Goal: Task Accomplishment & Management: Manage account settings

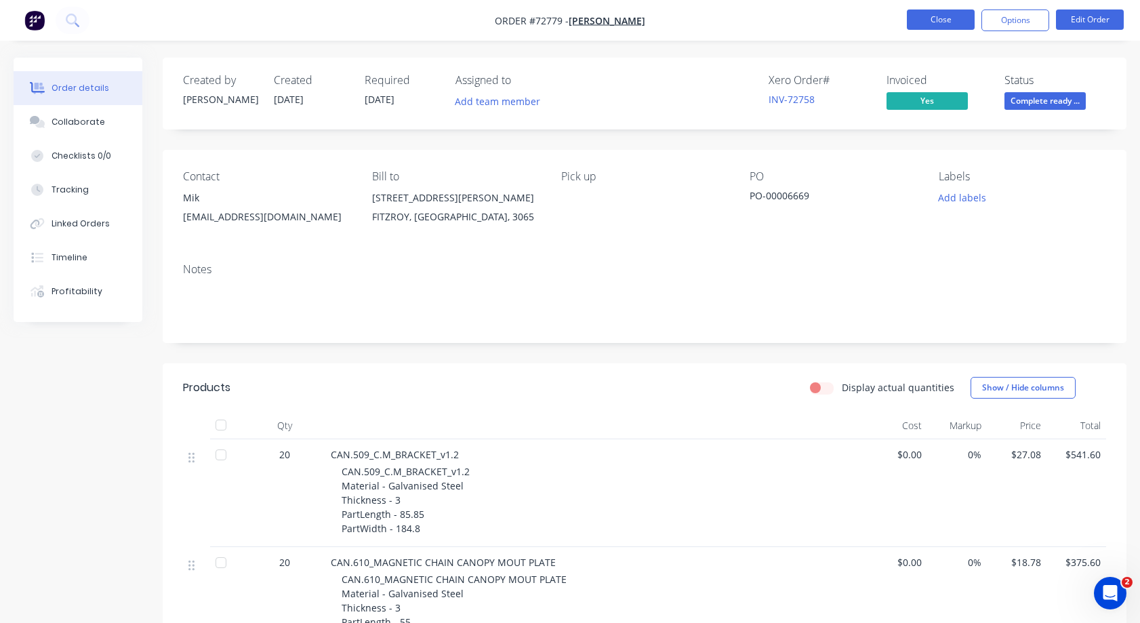
click at [938, 20] on button "Close" at bounding box center [941, 19] width 68 height 20
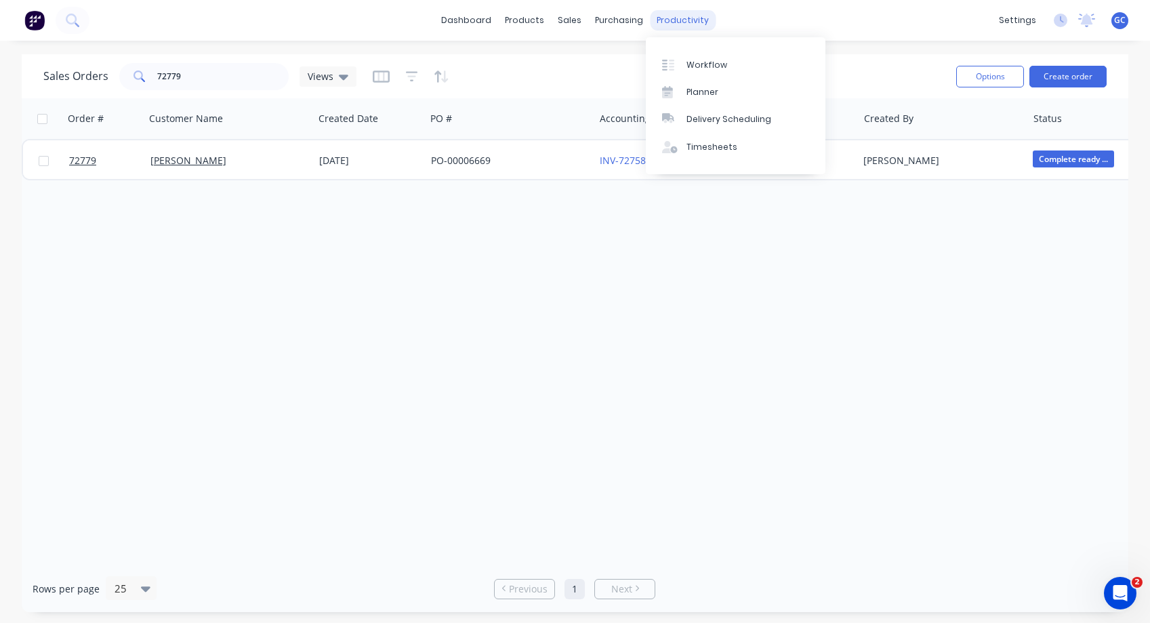
drag, startPoint x: 668, startPoint y: 21, endPoint x: 676, endPoint y: 22, distance: 8.8
click at [668, 20] on div "productivity" at bounding box center [683, 20] width 66 height 20
click at [702, 62] on div "Workflow" at bounding box center [707, 65] width 41 height 12
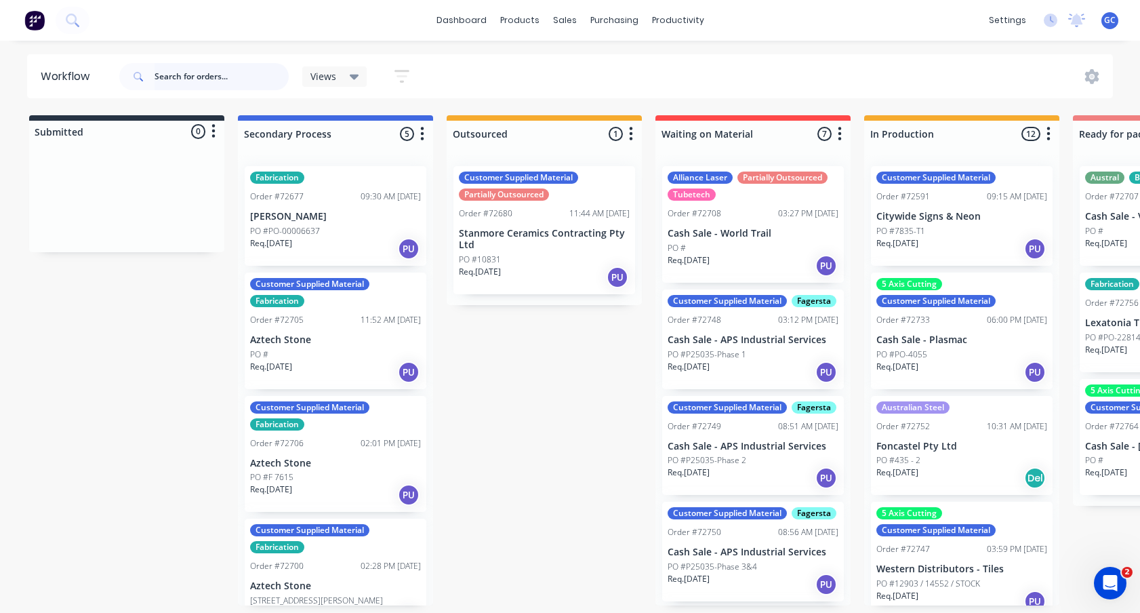
drag, startPoint x: 160, startPoint y: 70, endPoint x: 199, endPoint y: 70, distance: 39.3
click at [161, 70] on input "text" at bounding box center [222, 76] width 134 height 27
type input "72779"
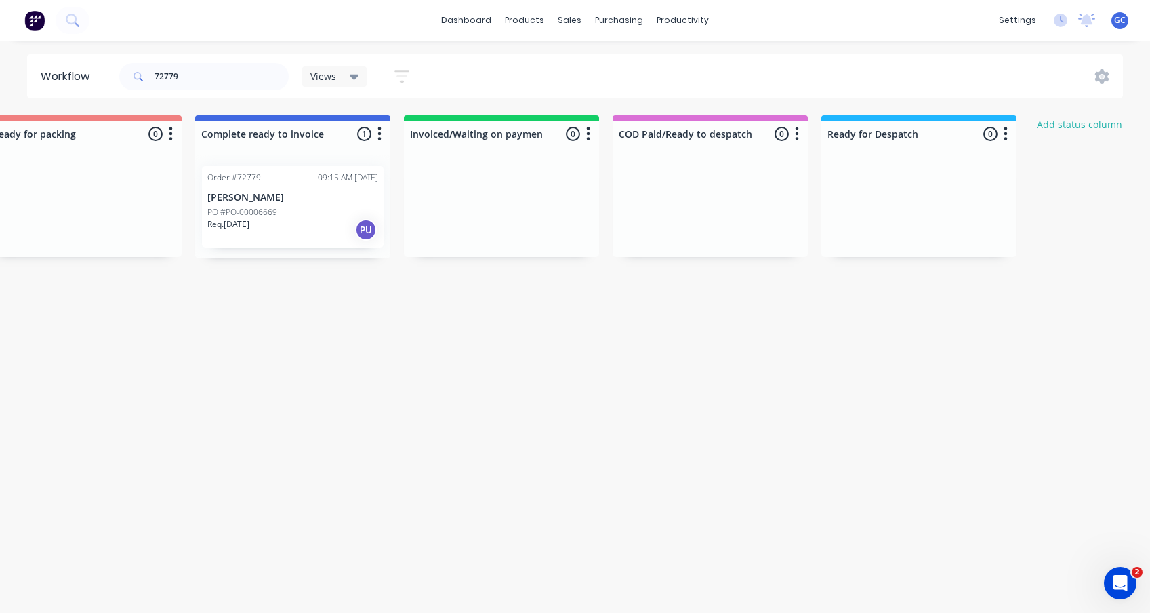
scroll to position [0, 1088]
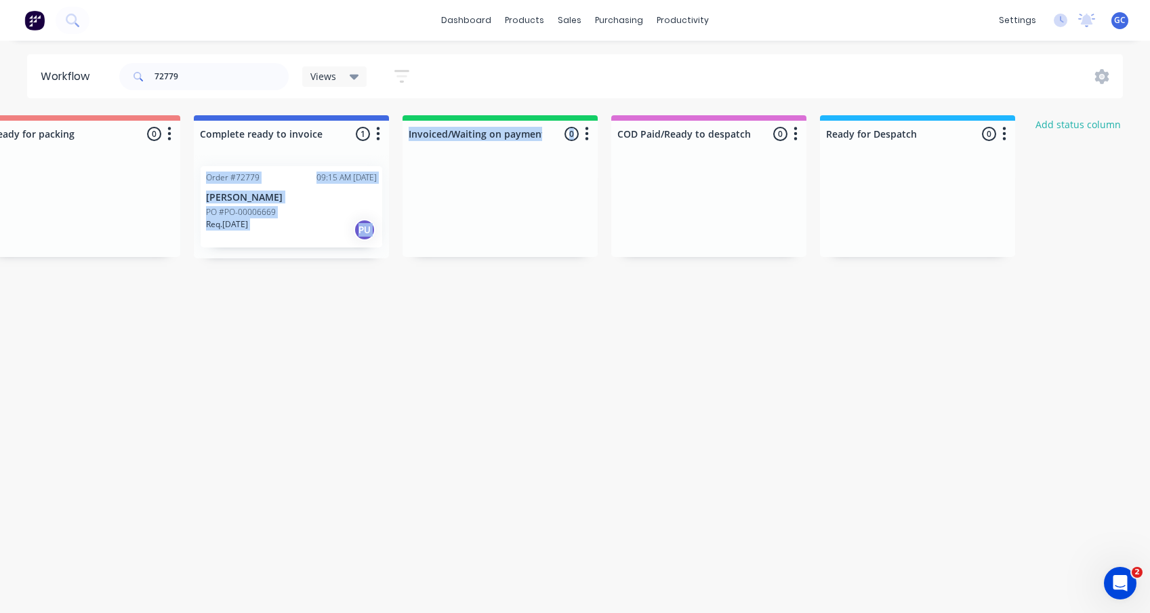
drag, startPoint x: 261, startPoint y: 152, endPoint x: 466, endPoint y: 171, distance: 206.2
click at [466, 171] on div "Submitted 0 Status colour #273444 hex #273444 Save Cancel Summaries Total order…" at bounding box center [130, 186] width 2457 height 143
click at [323, 237] on div "Req. [DATE] PU" at bounding box center [291, 229] width 171 height 23
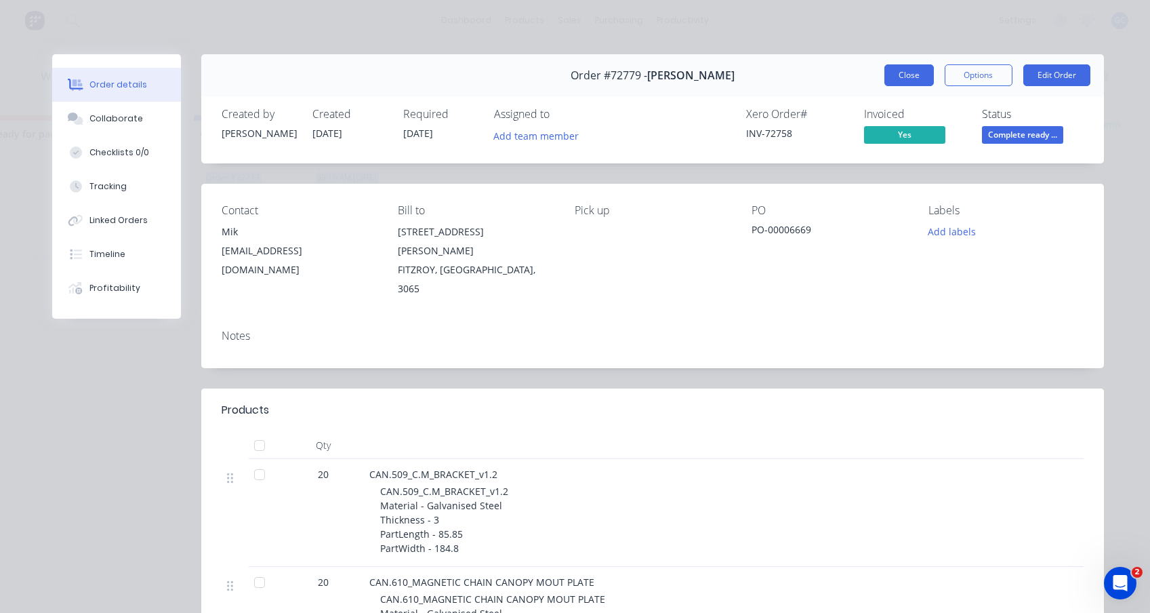
click at [905, 70] on button "Close" at bounding box center [908, 75] width 49 height 22
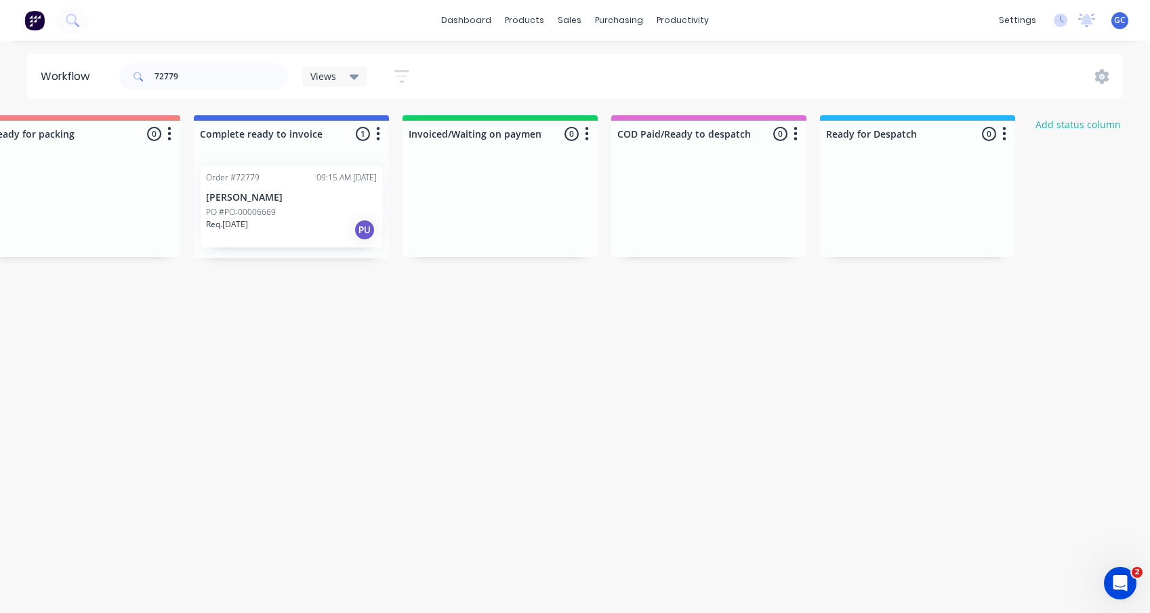
drag, startPoint x: 338, startPoint y: 314, endPoint x: 333, endPoint y: 308, distance: 8.7
drag, startPoint x: 291, startPoint y: 154, endPoint x: 331, endPoint y: 159, distance: 41.0
click at [345, 149] on div at bounding box center [291, 151] width 195 height 8
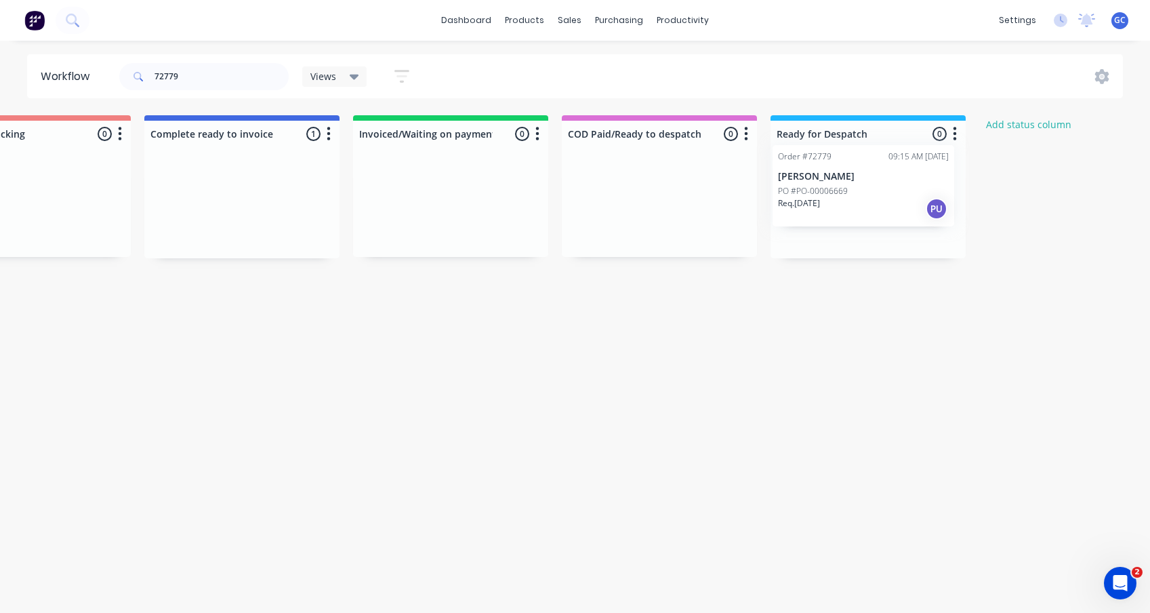
scroll to position [0, 1145]
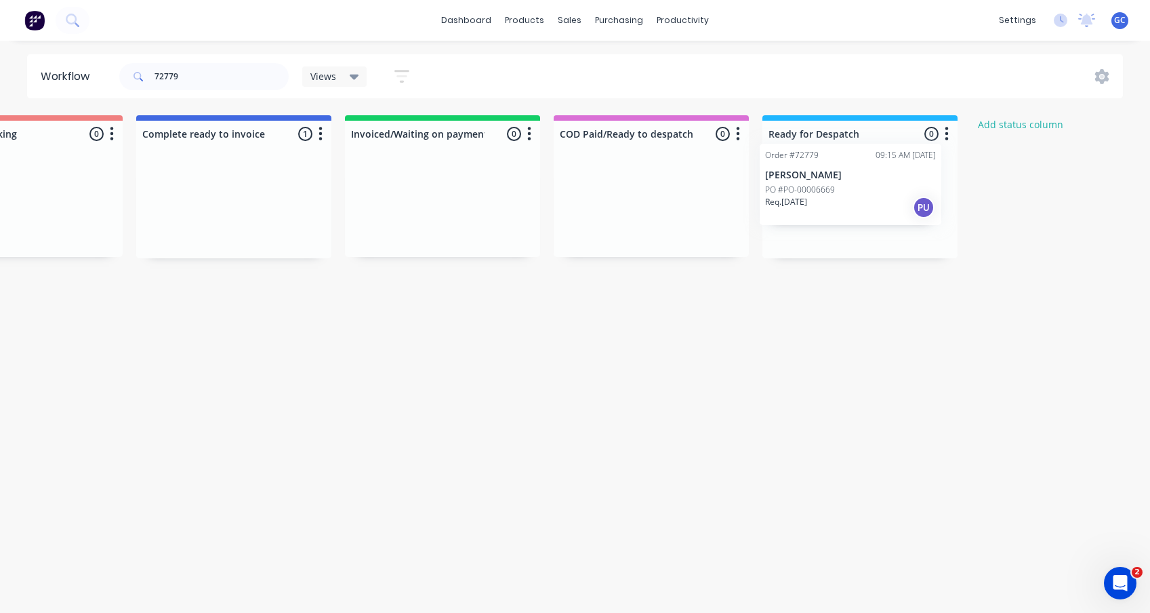
drag, startPoint x: 306, startPoint y: 224, endPoint x: 872, endPoint y: 201, distance: 565.6
click at [872, 201] on div "Submitted 0 Status colour #273444 hex #273444 Save Cancel Summaries Total order…" at bounding box center [73, 186] width 2457 height 143
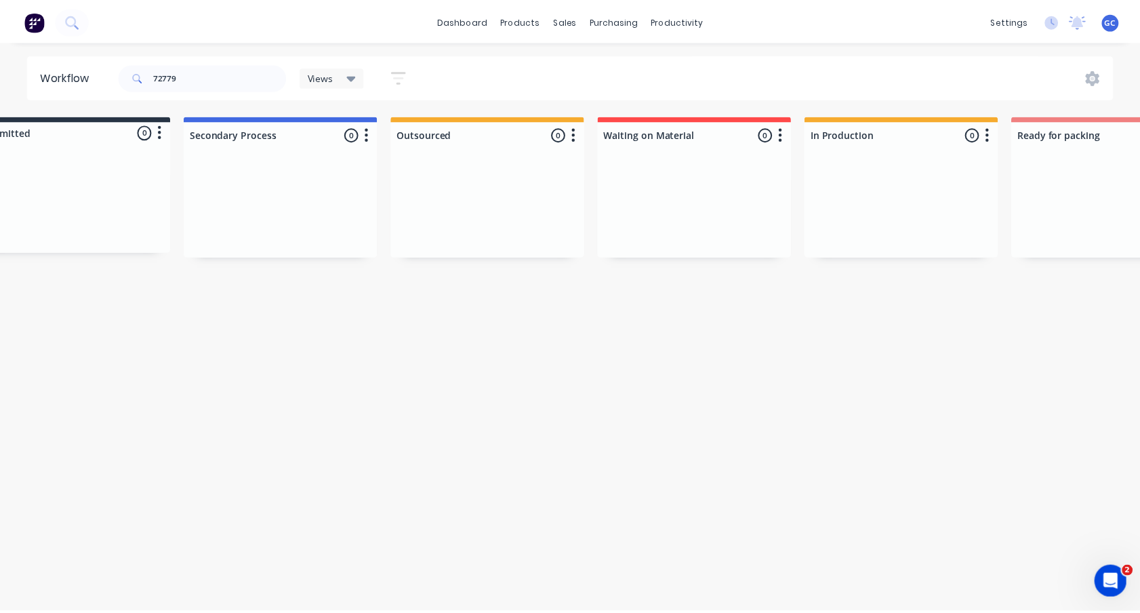
scroll to position [0, 0]
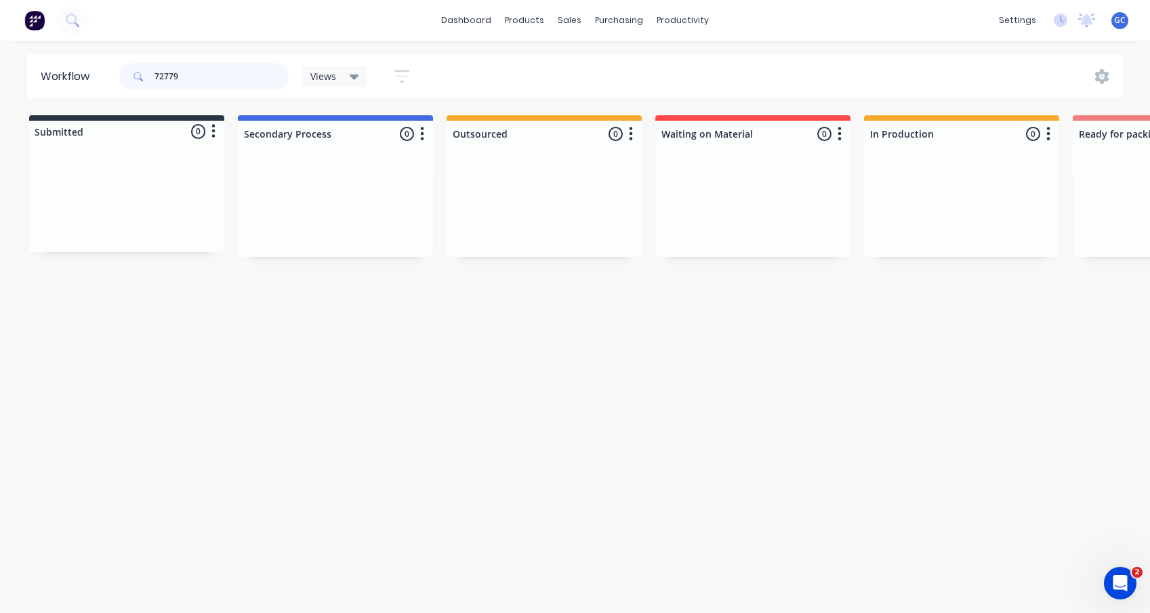
drag, startPoint x: 191, startPoint y: 75, endPoint x: 108, endPoint y: 97, distance: 85.5
click at [108, 97] on header "Workflow 72779 Views Save new view None (Default) edit Value edit Show/Hide sta…" at bounding box center [575, 76] width 1097 height 44
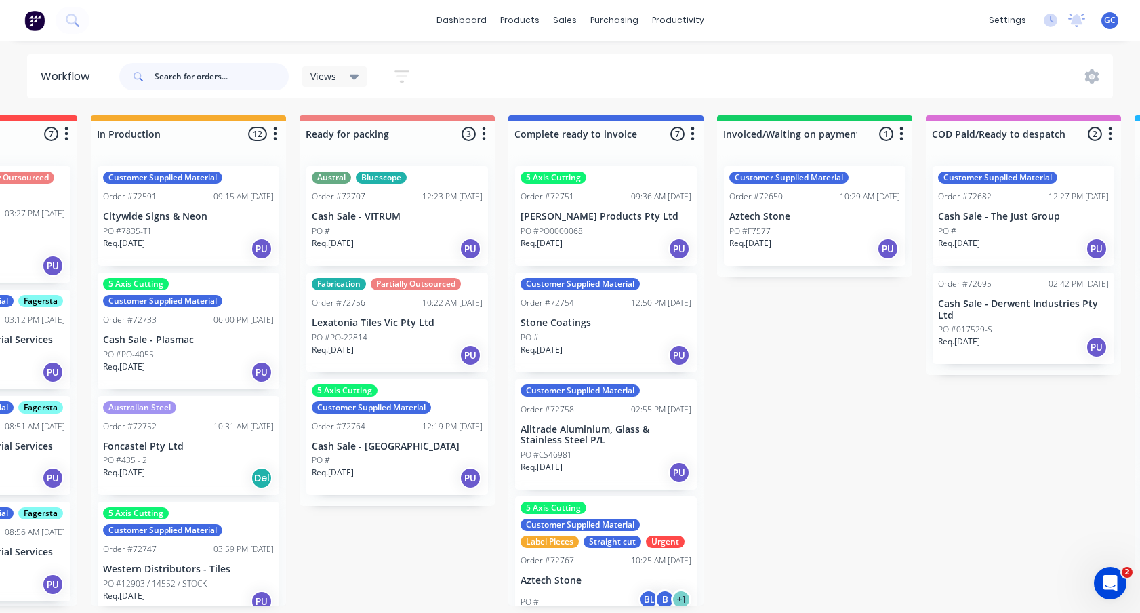
scroll to position [0, 775]
type input "72754"
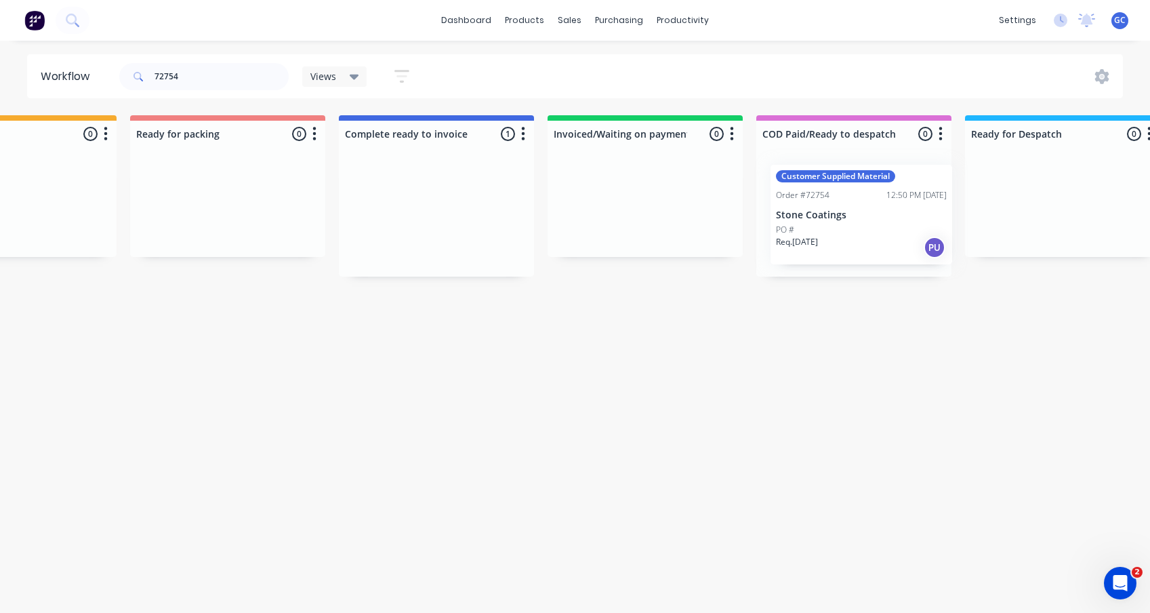
scroll to position [0, 945]
drag, startPoint x: 479, startPoint y: 216, endPoint x: 815, endPoint y: 212, distance: 336.2
click at [815, 212] on div "Submitted 0 Status colour #273444 hex #273444 Save Cancel Summaries Total order…" at bounding box center [272, 195] width 2457 height 161
drag, startPoint x: 187, startPoint y: 74, endPoint x: 142, endPoint y: 75, distance: 45.4
click at [142, 75] on div "72754" at bounding box center [203, 76] width 169 height 27
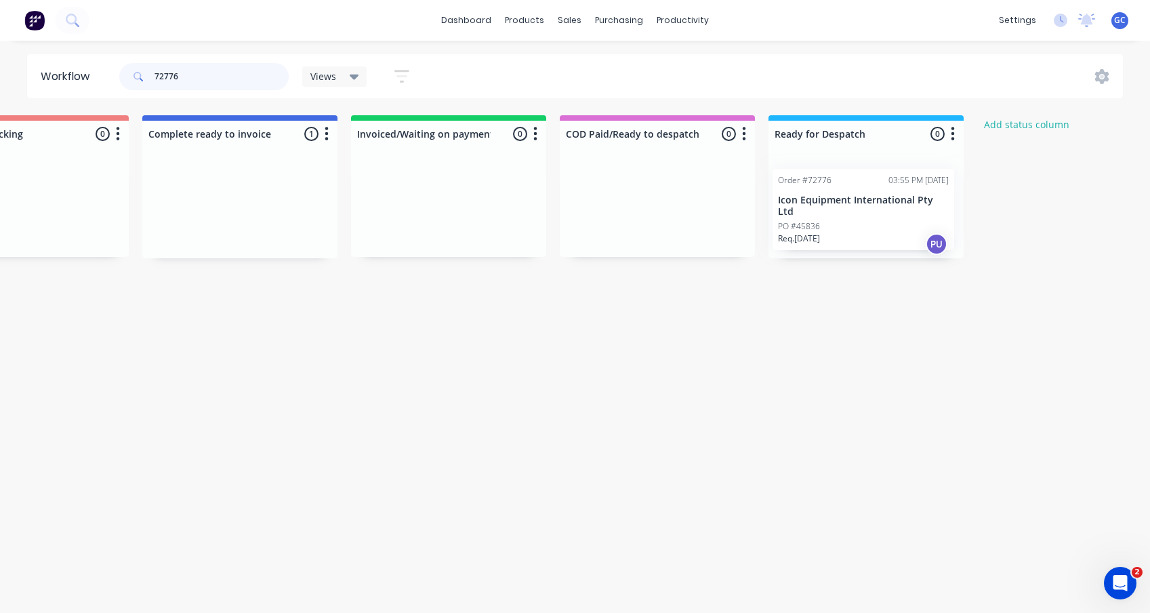
scroll to position [0, 1143]
drag, startPoint x: 237, startPoint y: 226, endPoint x: 837, endPoint y: 229, distance: 599.8
click at [837, 229] on div "Submitted 0 Status colour #273444 hex #273444 Save Cancel Summaries Total order…" at bounding box center [75, 186] width 2457 height 143
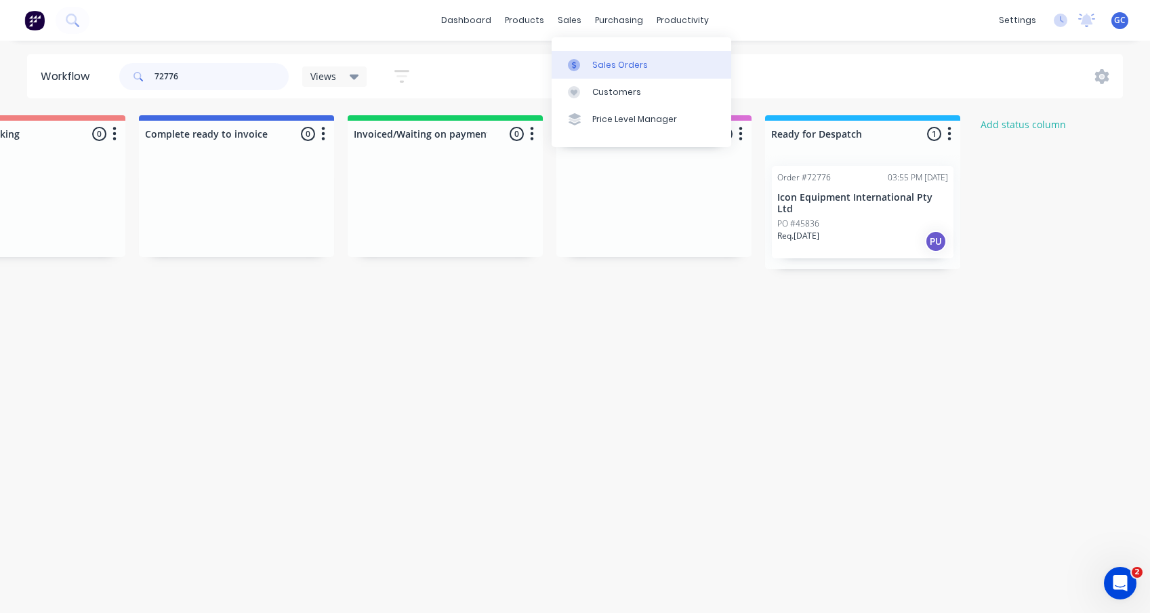
type input "72776"
click at [605, 63] on div "Sales Orders" at bounding box center [620, 65] width 56 height 12
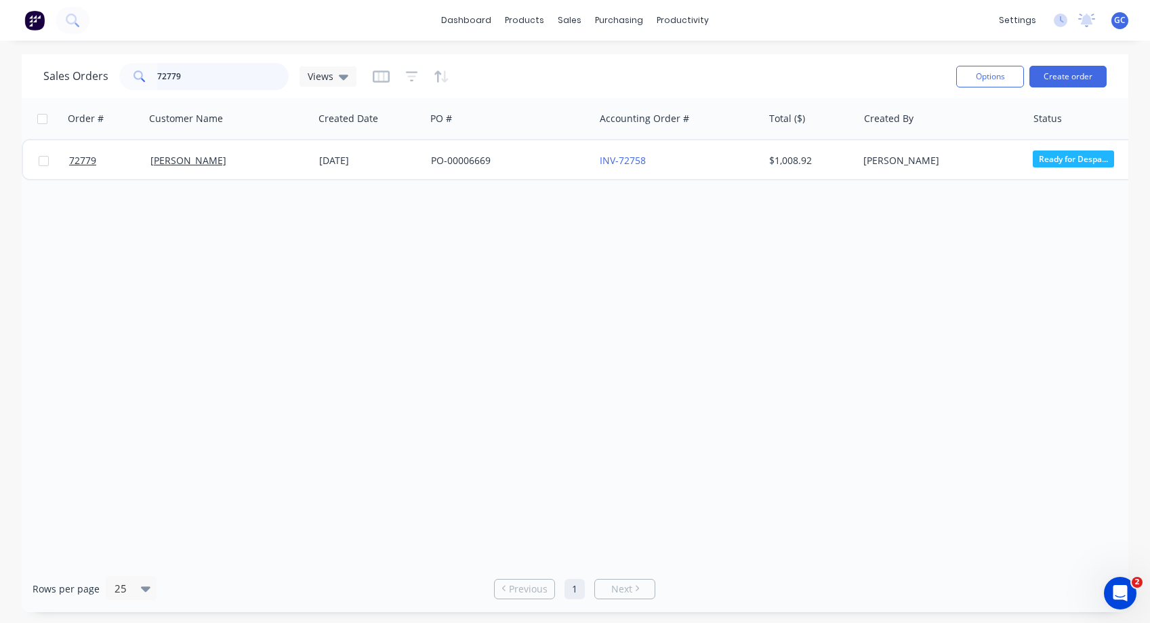
click at [182, 73] on input "72779" at bounding box center [223, 76] width 132 height 27
type input "72776"
drag, startPoint x: 190, startPoint y: 75, endPoint x: 147, endPoint y: 75, distance: 42.7
click at [147, 75] on div "72776" at bounding box center [203, 76] width 169 height 27
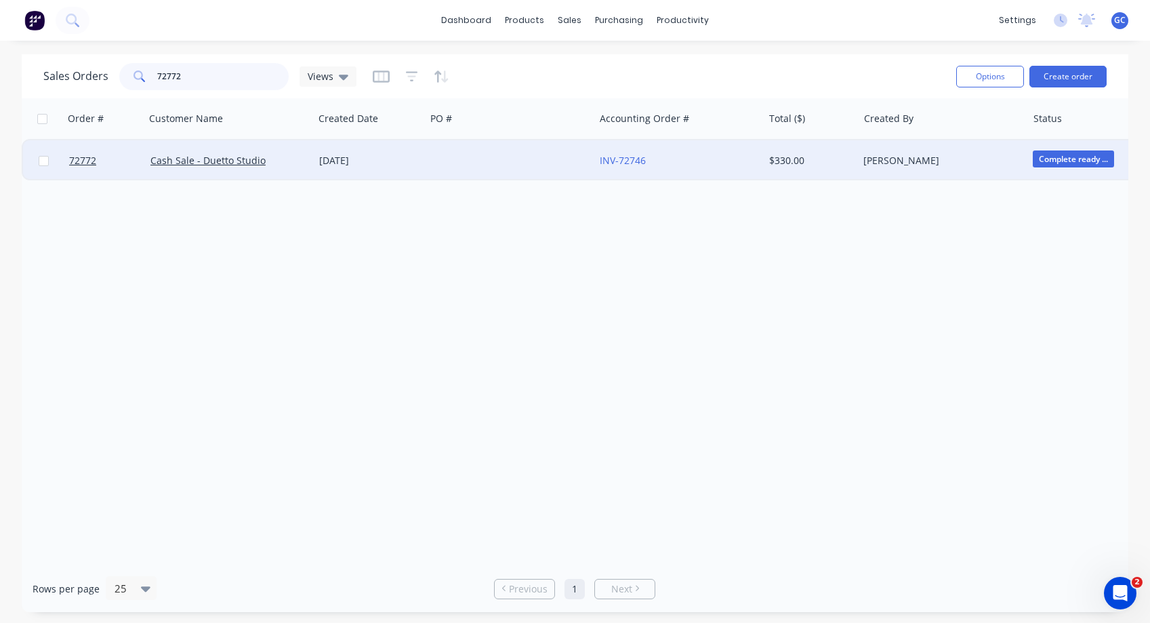
type input "72772"
click at [1065, 159] on span "Complete ready ..." at bounding box center [1073, 158] width 81 height 17
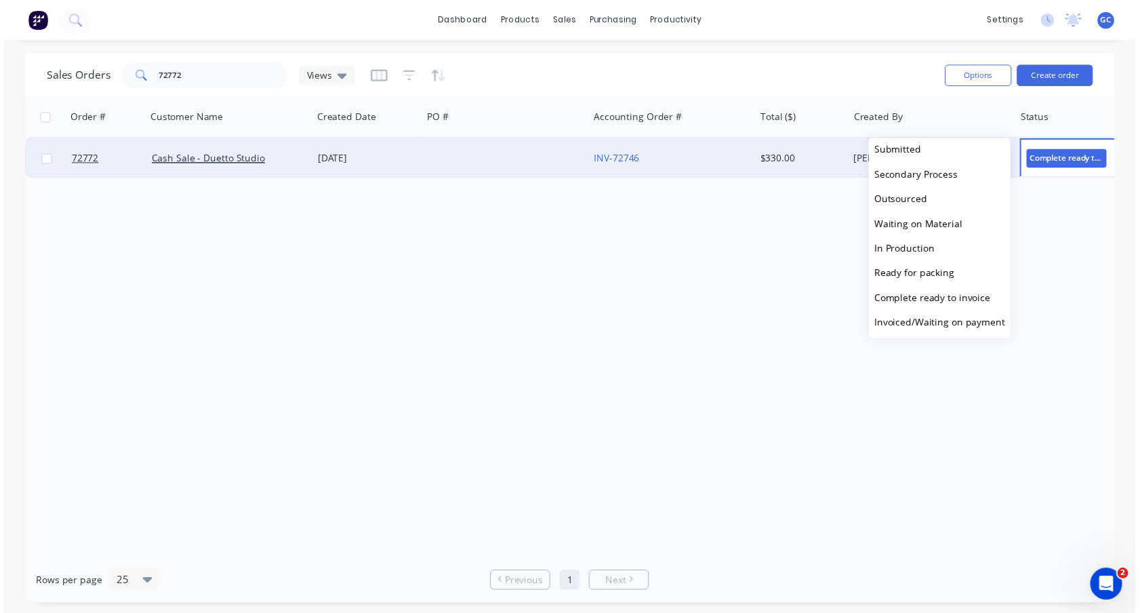
scroll to position [27, 0]
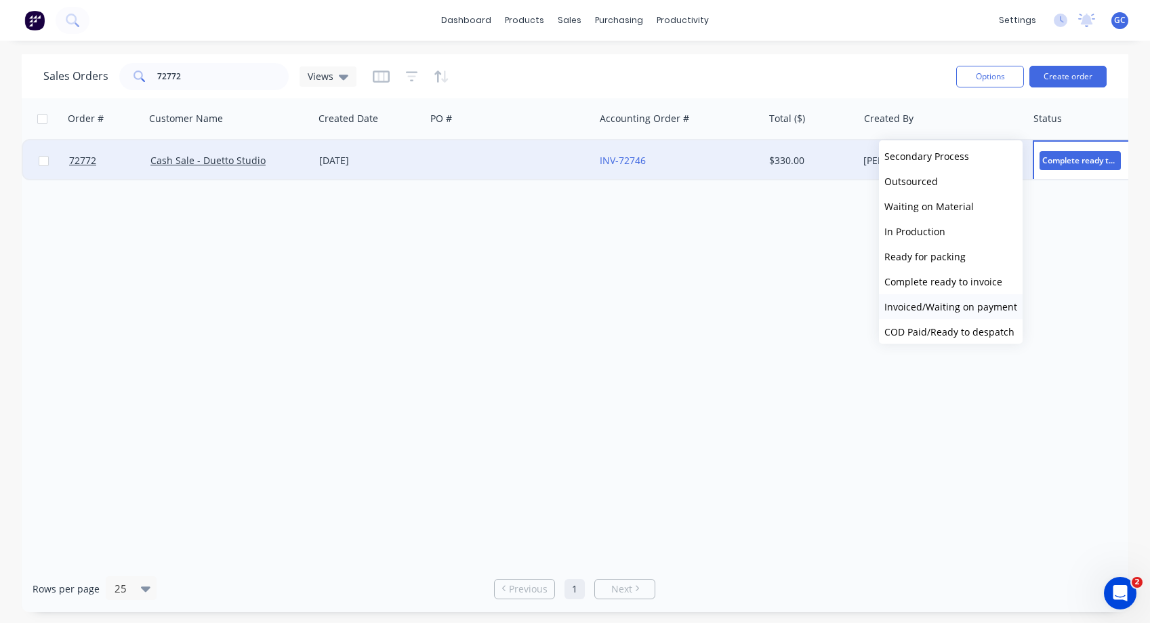
click at [948, 306] on span "Invoiced/Waiting on payment" at bounding box center [950, 306] width 133 height 13
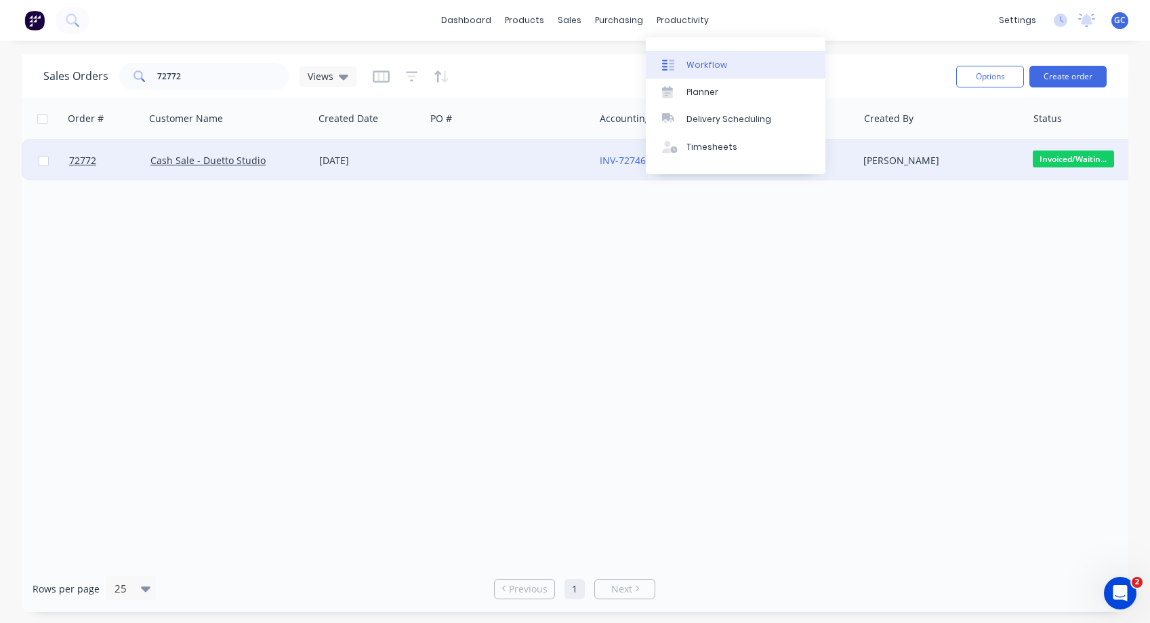
click at [703, 62] on div "Workflow" at bounding box center [707, 65] width 41 height 12
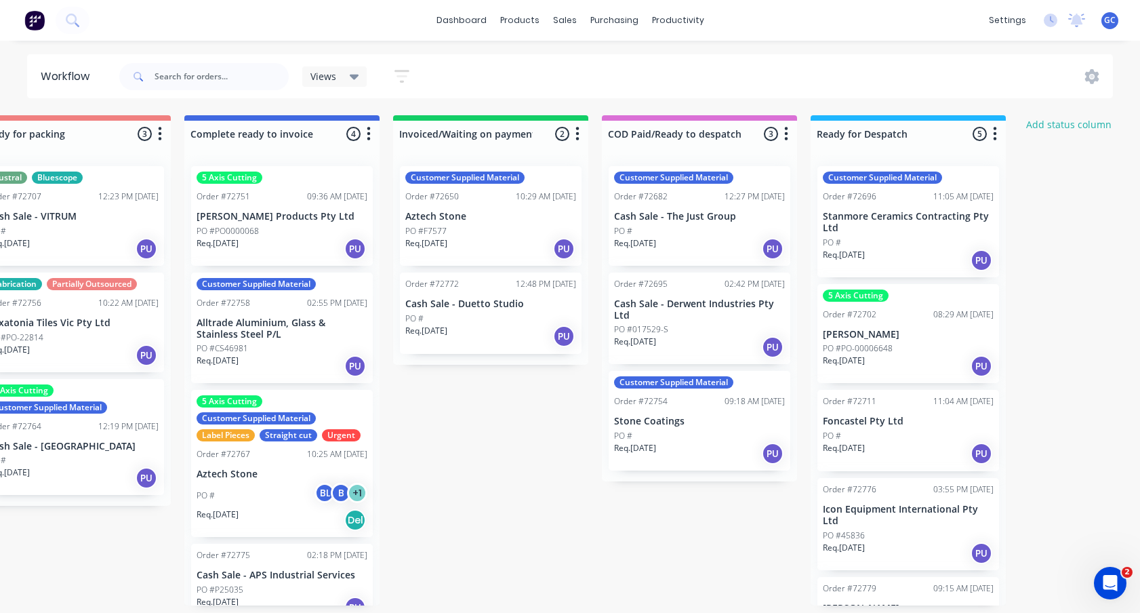
scroll to position [54, 0]
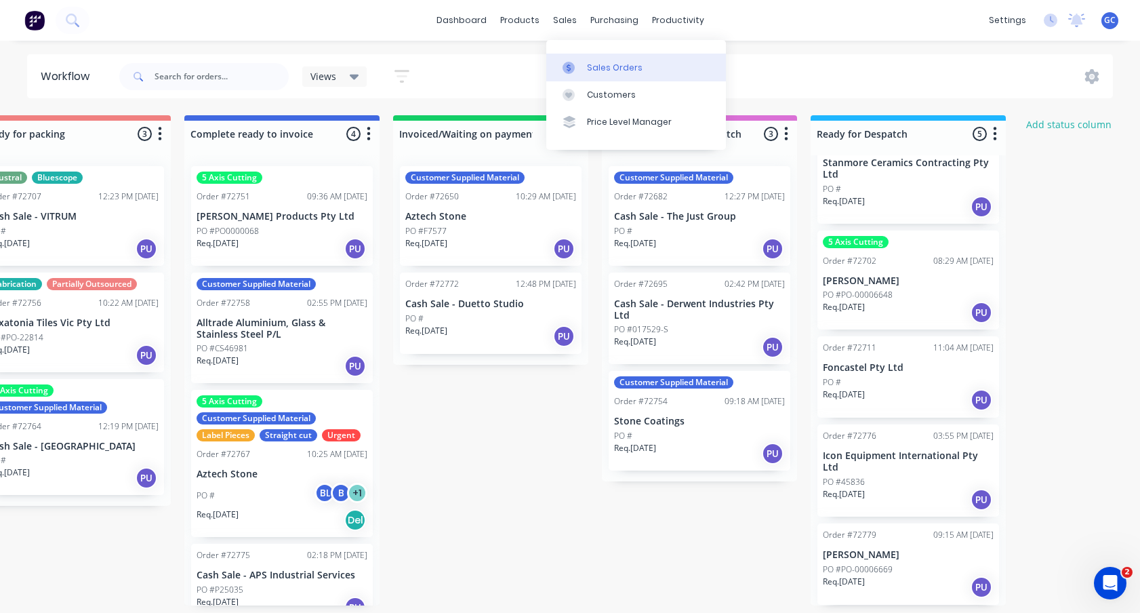
click at [597, 64] on div "Sales Orders" at bounding box center [615, 68] width 56 height 12
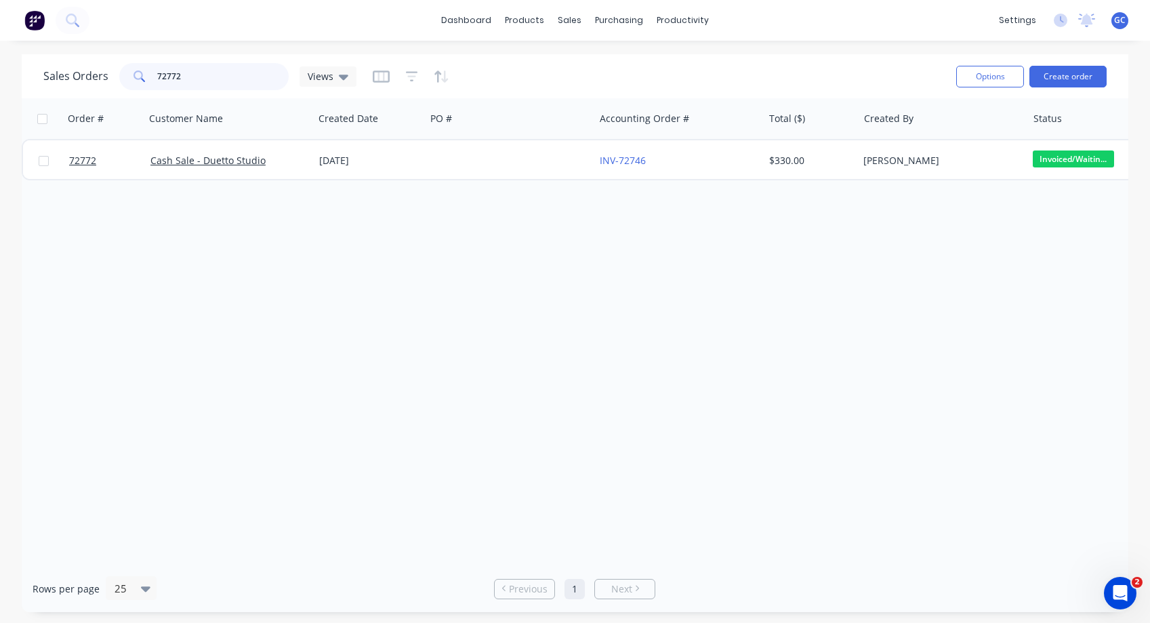
drag, startPoint x: 179, startPoint y: 75, endPoint x: 150, endPoint y: 75, distance: 29.1
click at [150, 75] on div "72772" at bounding box center [203, 76] width 169 height 27
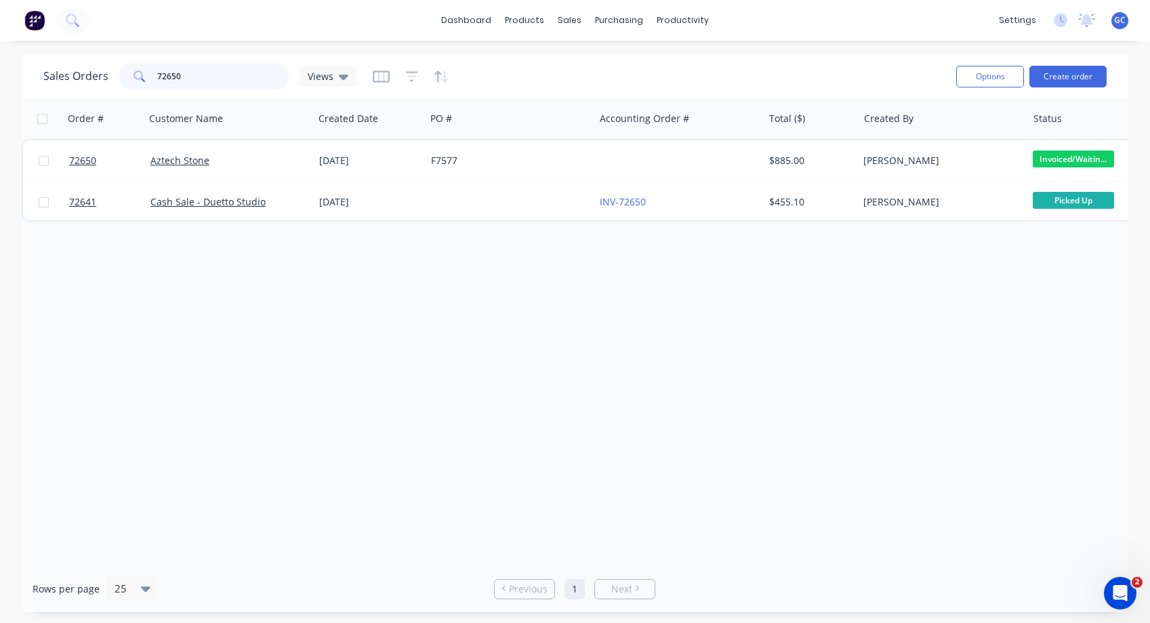
drag, startPoint x: 188, startPoint y: 75, endPoint x: 148, endPoint y: 74, distance: 39.3
click at [148, 74] on div "72650" at bounding box center [203, 76] width 169 height 27
type input "72772"
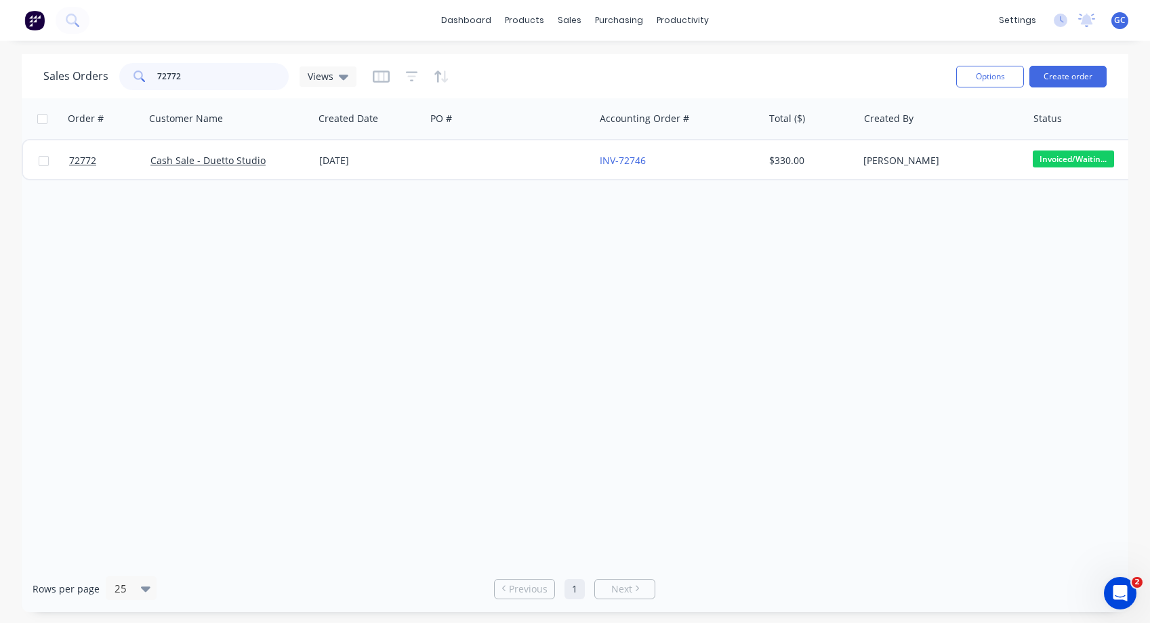
drag, startPoint x: 183, startPoint y: 75, endPoint x: 146, endPoint y: 75, distance: 36.6
click at [146, 75] on div "72772" at bounding box center [203, 76] width 169 height 27
drag, startPoint x: 189, startPoint y: 77, endPoint x: 152, endPoint y: 75, distance: 37.3
click at [152, 75] on div "72768" at bounding box center [203, 76] width 169 height 27
click at [183, 71] on input "72757" at bounding box center [223, 76] width 132 height 27
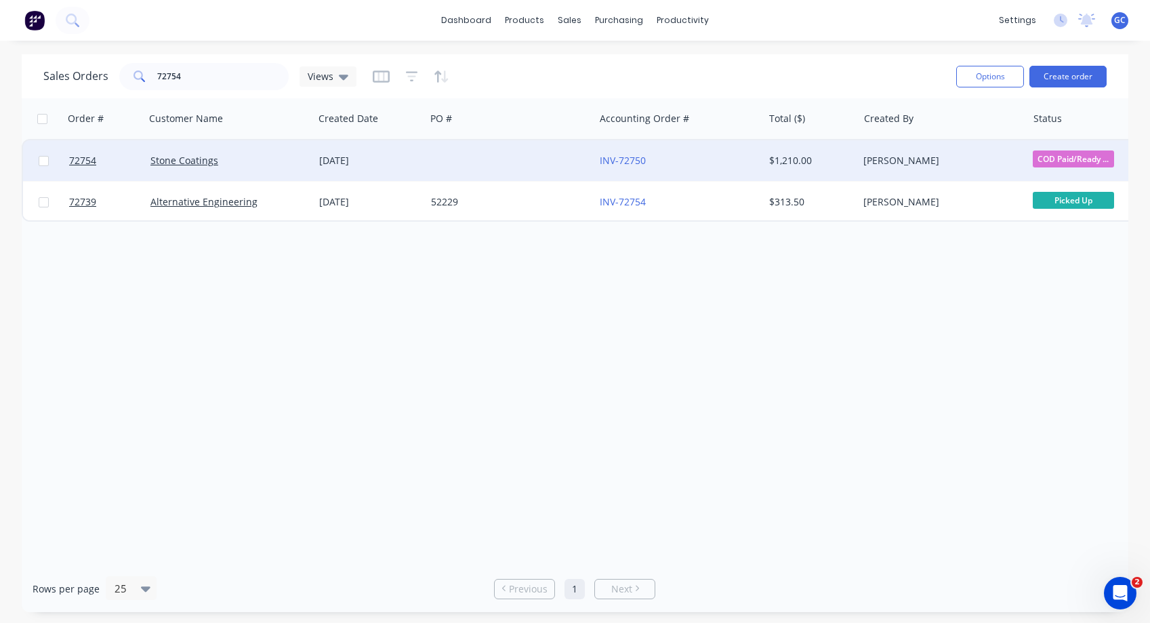
click at [1071, 157] on span "COD Paid/Ready ..." at bounding box center [1073, 158] width 81 height 17
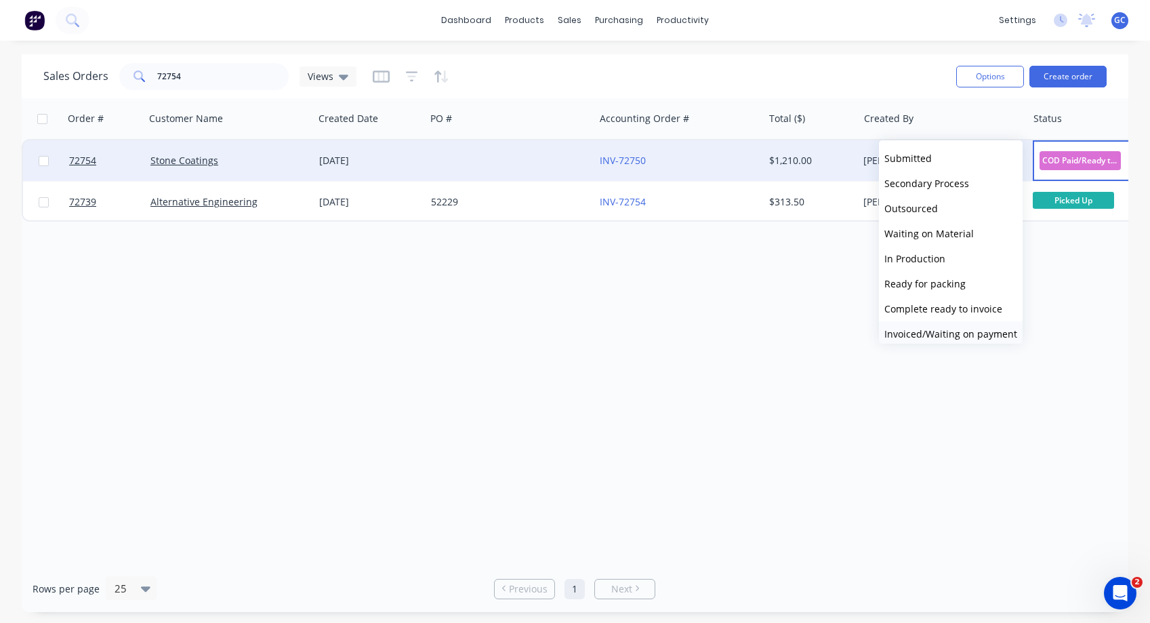
click at [979, 334] on span "Invoiced/Waiting on payment" at bounding box center [950, 333] width 133 height 13
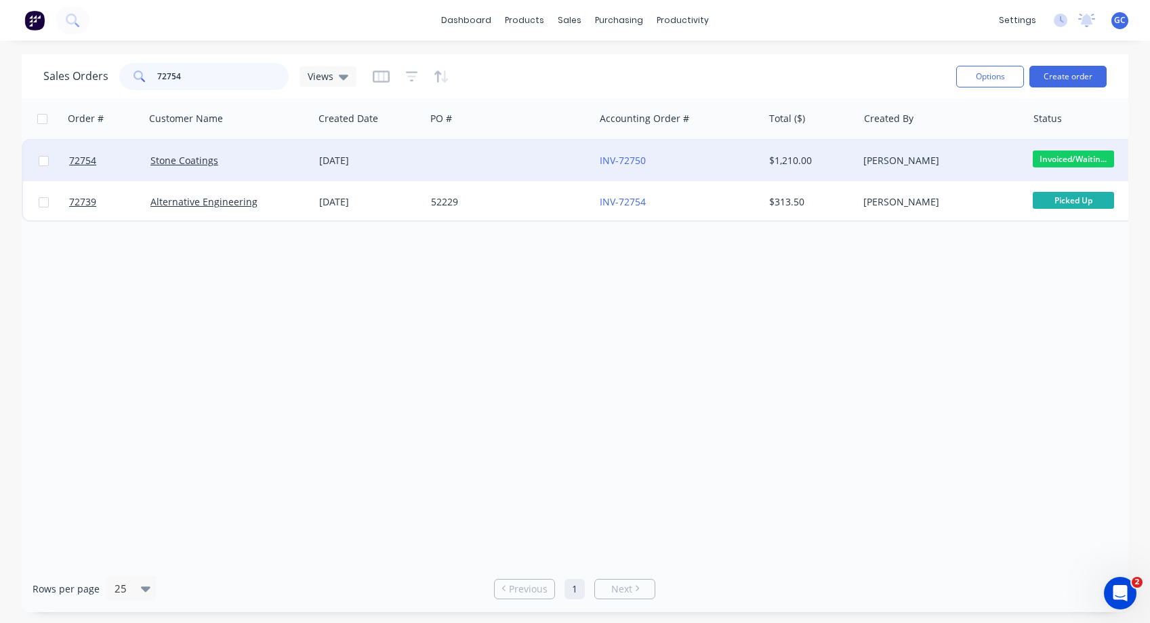
drag, startPoint x: 186, startPoint y: 76, endPoint x: 147, endPoint y: 76, distance: 38.6
click at [147, 76] on div "72754" at bounding box center [203, 76] width 169 height 27
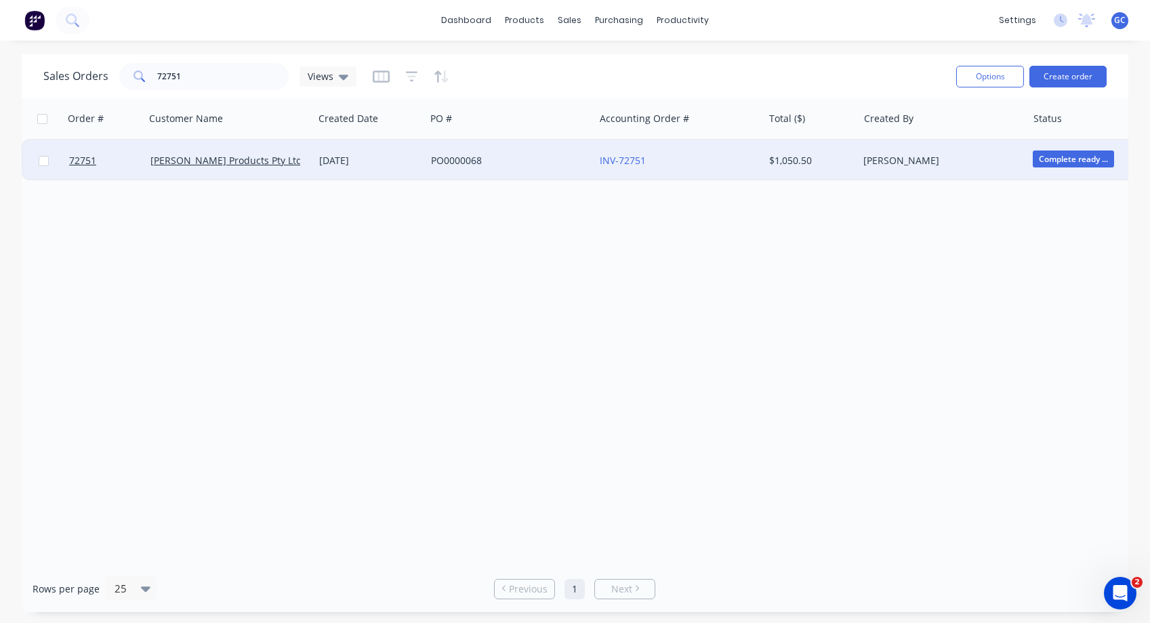
click at [1067, 160] on span "Complete ready ..." at bounding box center [1073, 158] width 81 height 17
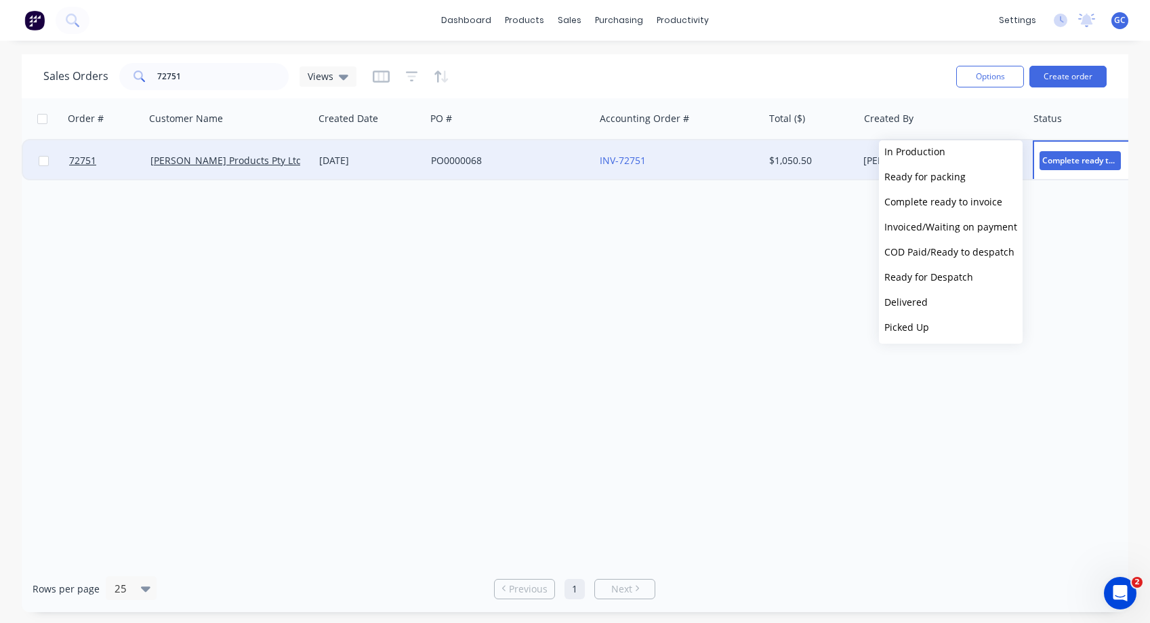
scroll to position [108, 0]
click at [944, 274] on span "Ready for Despatch" at bounding box center [928, 275] width 89 height 13
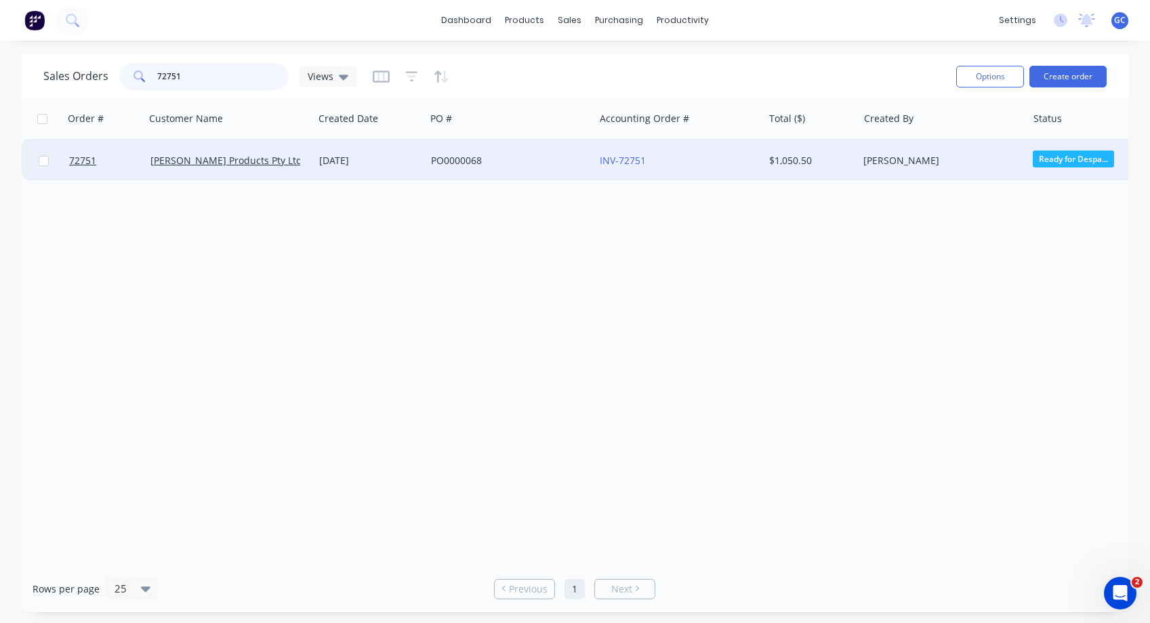
drag, startPoint x: 188, startPoint y: 76, endPoint x: 144, endPoint y: 75, distance: 43.4
click at [144, 74] on div "72751" at bounding box center [203, 76] width 169 height 27
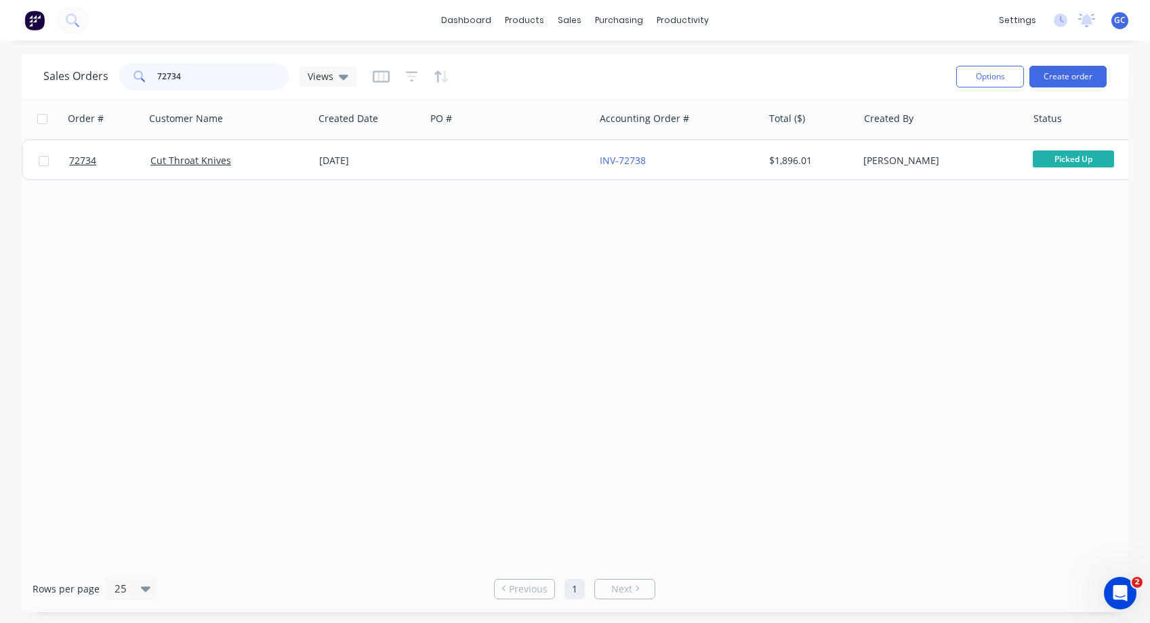
drag, startPoint x: 186, startPoint y: 75, endPoint x: 142, endPoint y: 71, distance: 44.9
click at [142, 71] on div "72734" at bounding box center [203, 76] width 169 height 27
type input "72724"
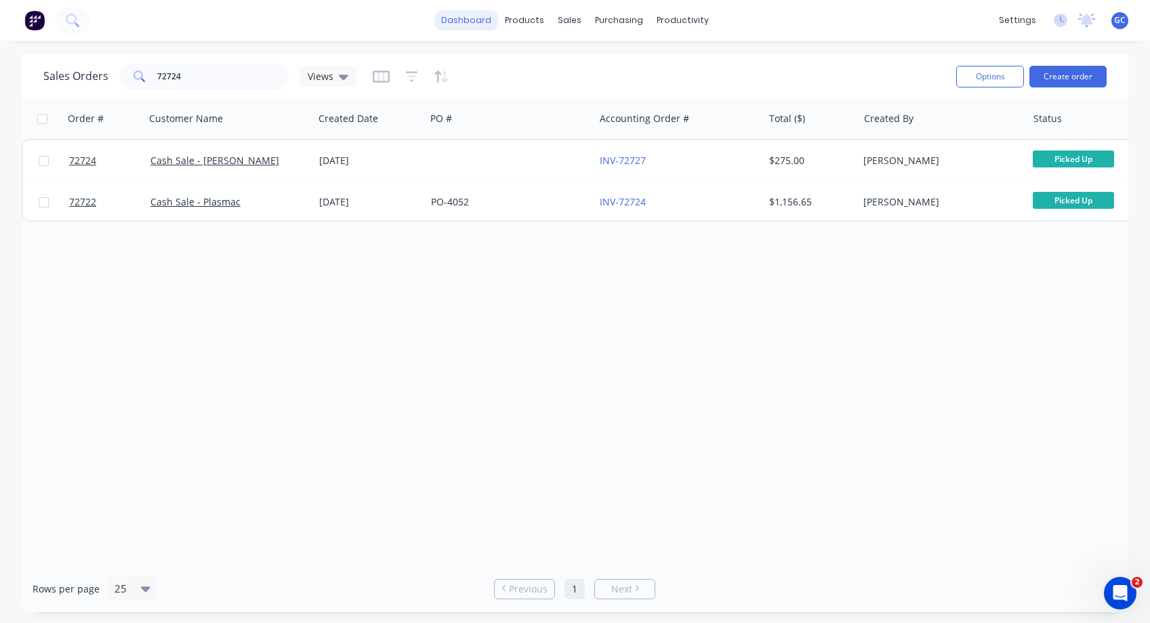
click at [470, 20] on link "dashboard" at bounding box center [466, 20] width 64 height 20
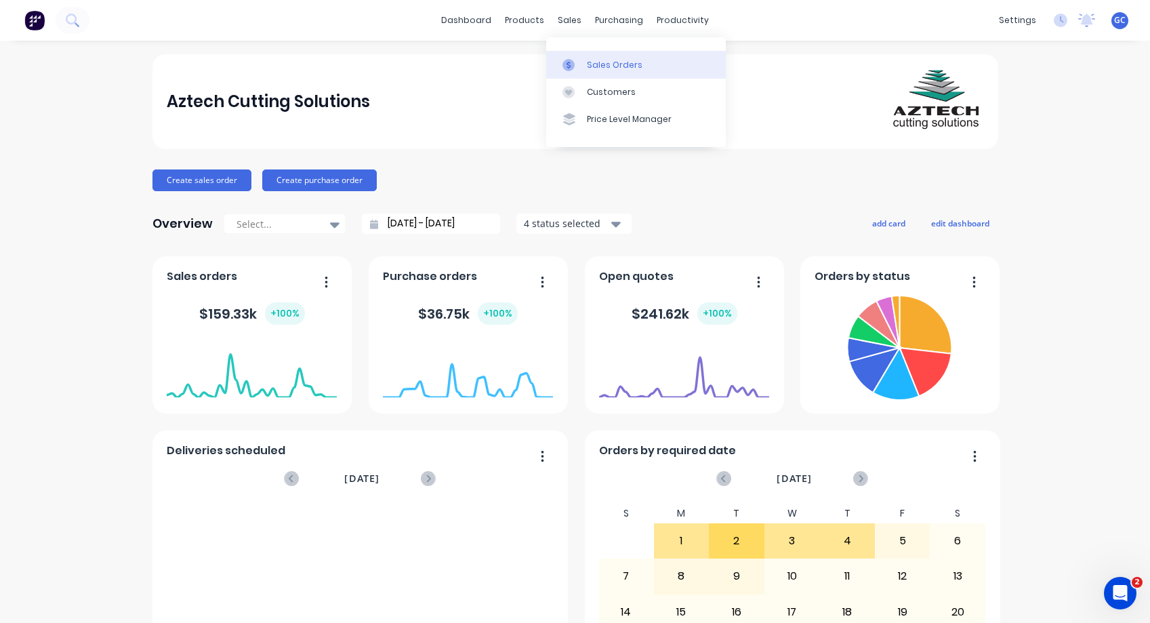
click at [609, 62] on div "Sales Orders" at bounding box center [615, 65] width 56 height 12
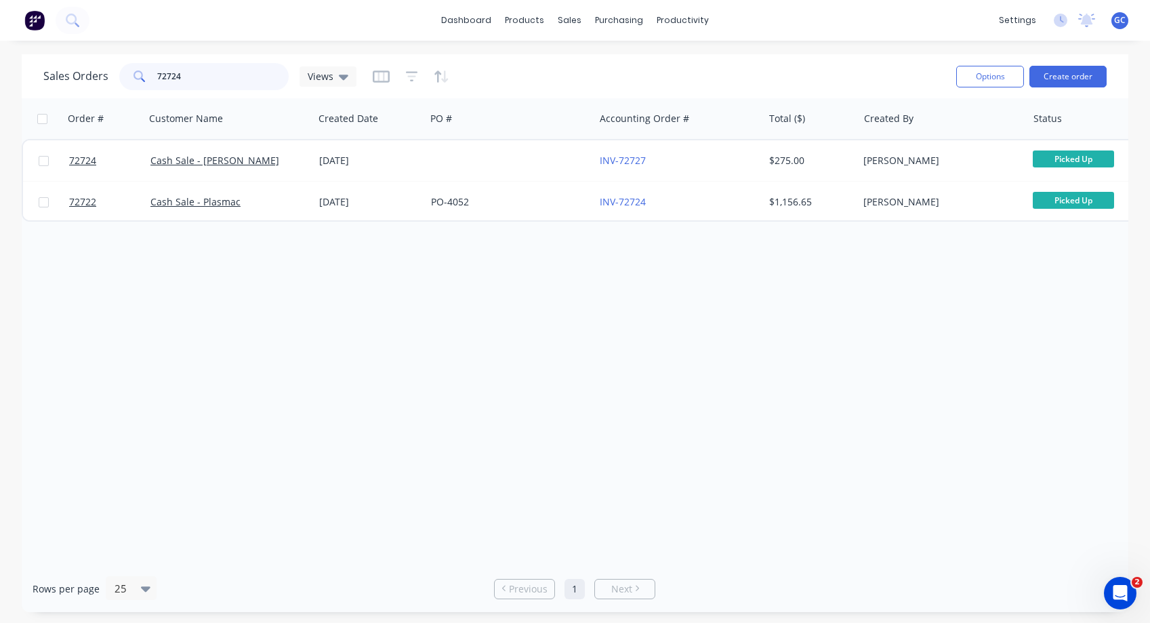
drag, startPoint x: 192, startPoint y: 76, endPoint x: 115, endPoint y: 77, distance: 77.9
click at [119, 78] on div "72724" at bounding box center [203, 76] width 169 height 27
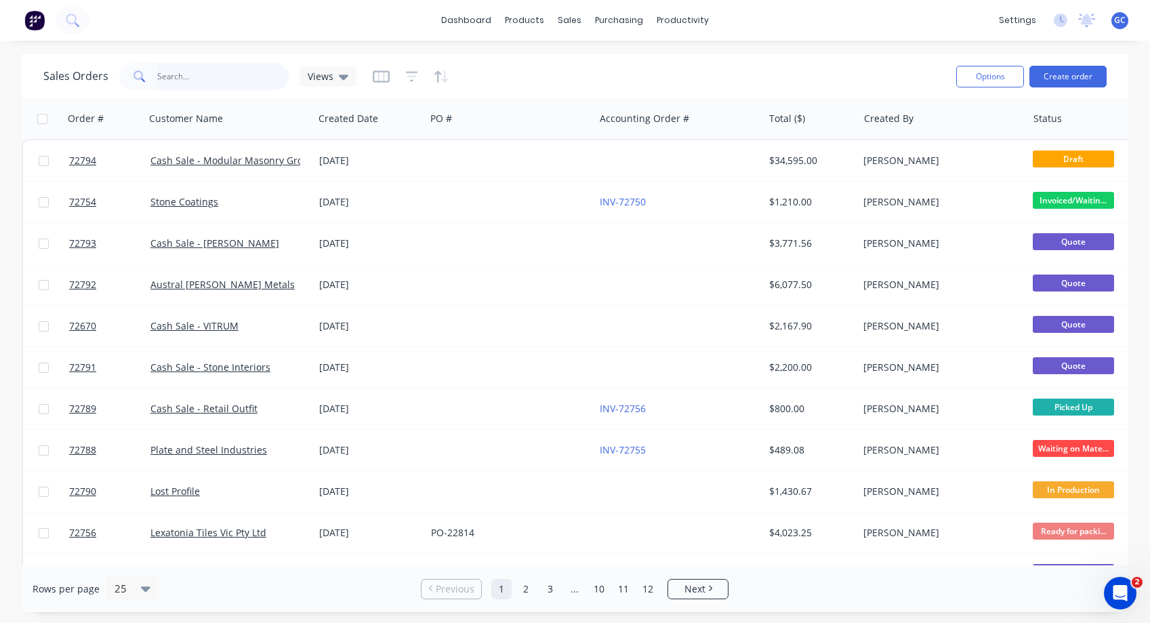
click at [160, 71] on input "text" at bounding box center [223, 76] width 132 height 27
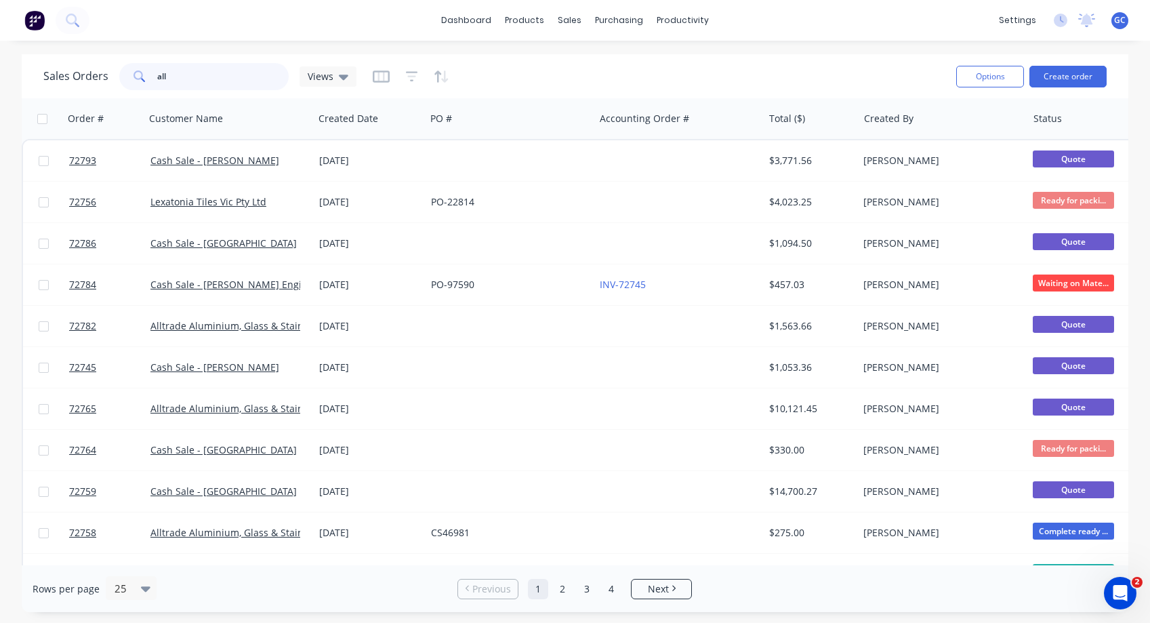
type input "all"
click at [469, 19] on link "dashboard" at bounding box center [466, 20] width 64 height 20
